Goal: Task Accomplishment & Management: Manage account settings

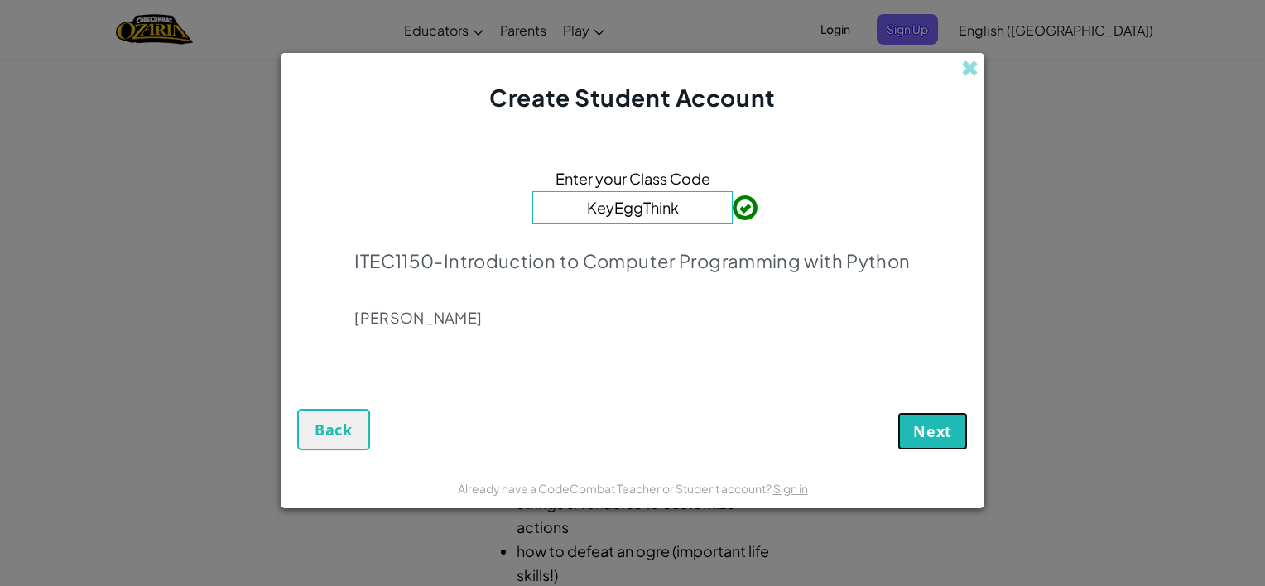
click at [921, 440] on span "Next" at bounding box center [932, 431] width 39 height 20
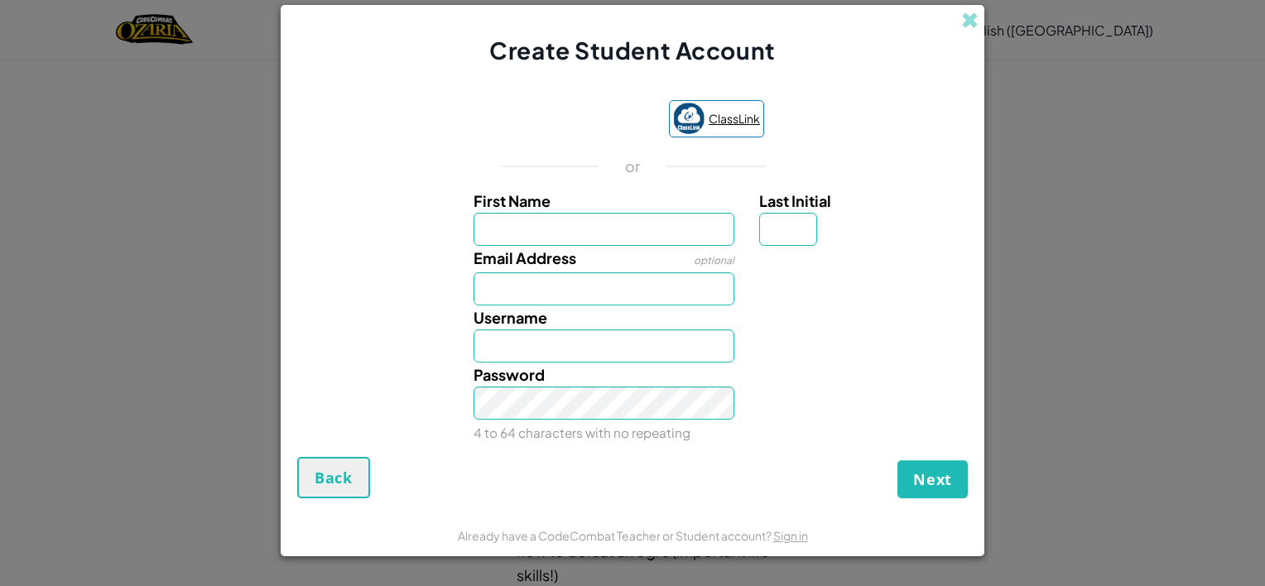
click at [710, 132] on link "ClassLink" at bounding box center [716, 118] width 95 height 37
click at [775, 150] on div "ClassLink or First Name Last Initial Email Address optional Username Password 4…" at bounding box center [632, 270] width 670 height 373
click at [961, 16] on span at bounding box center [969, 20] width 17 height 17
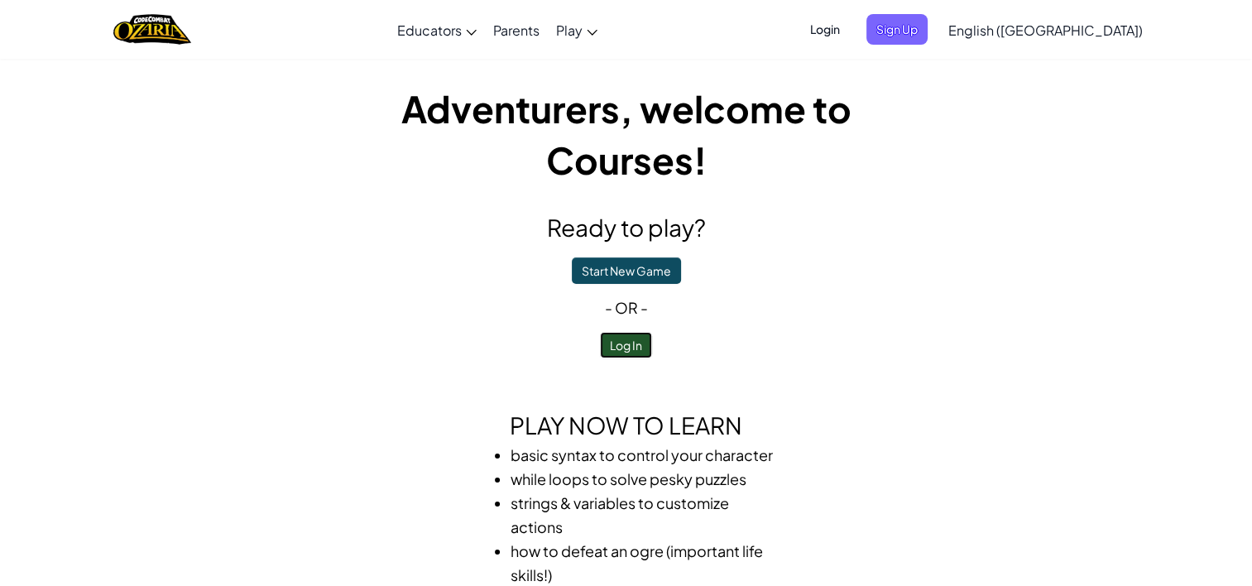
click at [629, 343] on button "Log In" at bounding box center [626, 345] width 52 height 26
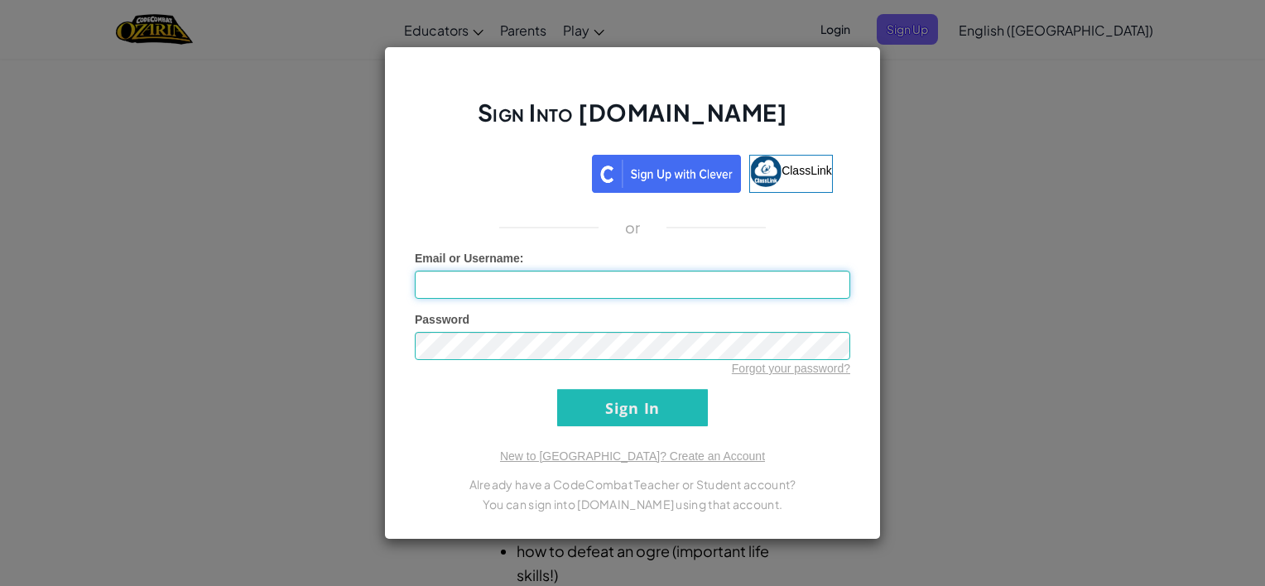
click at [567, 288] on input "Email or Username :" at bounding box center [632, 285] width 435 height 28
type input "[EMAIL_ADDRESS][DOMAIN_NAME]"
click at [557, 389] on input "Sign In" at bounding box center [632, 407] width 151 height 37
